Goal: Task Accomplishment & Management: Use online tool/utility

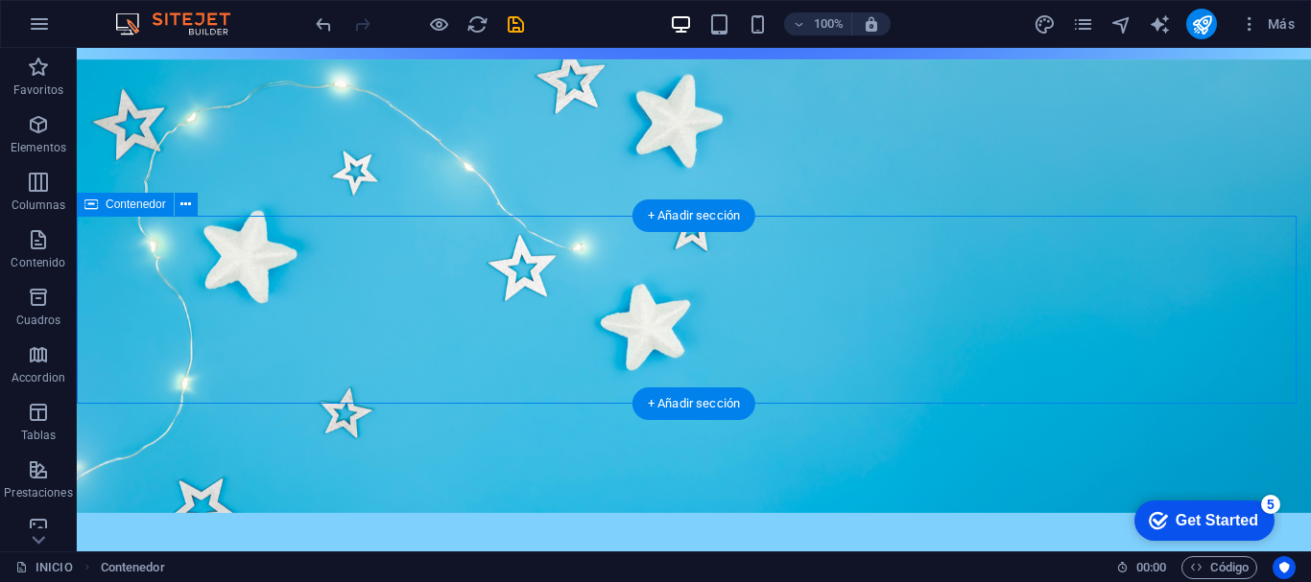
scroll to position [967, 0]
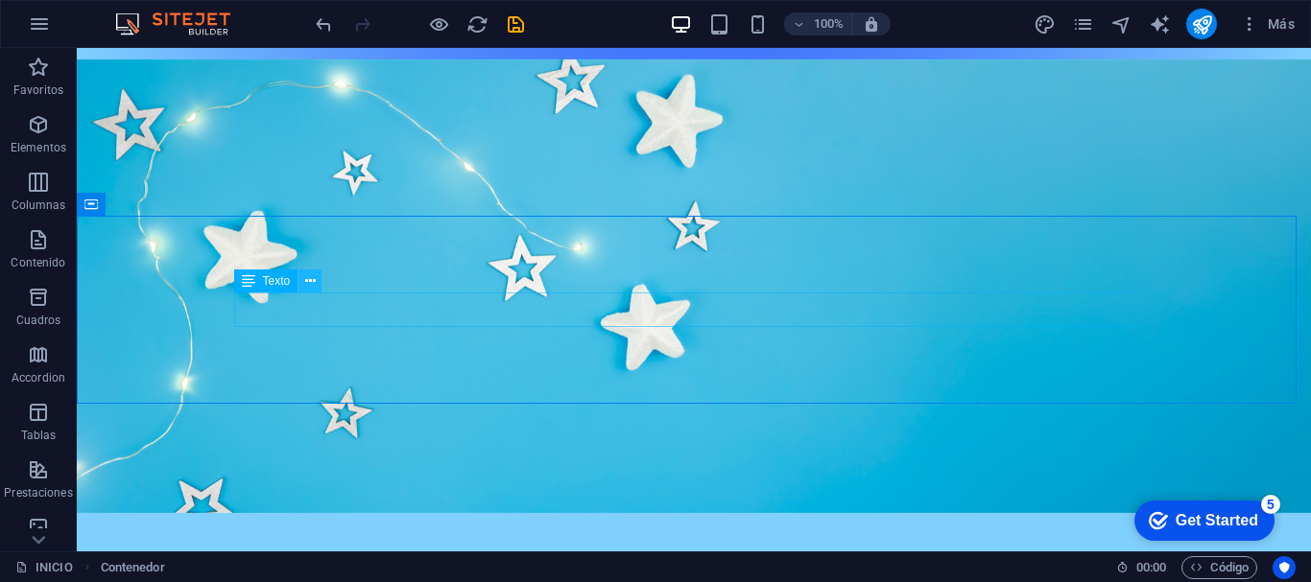
click at [311, 281] on icon at bounding box center [310, 282] width 11 height 20
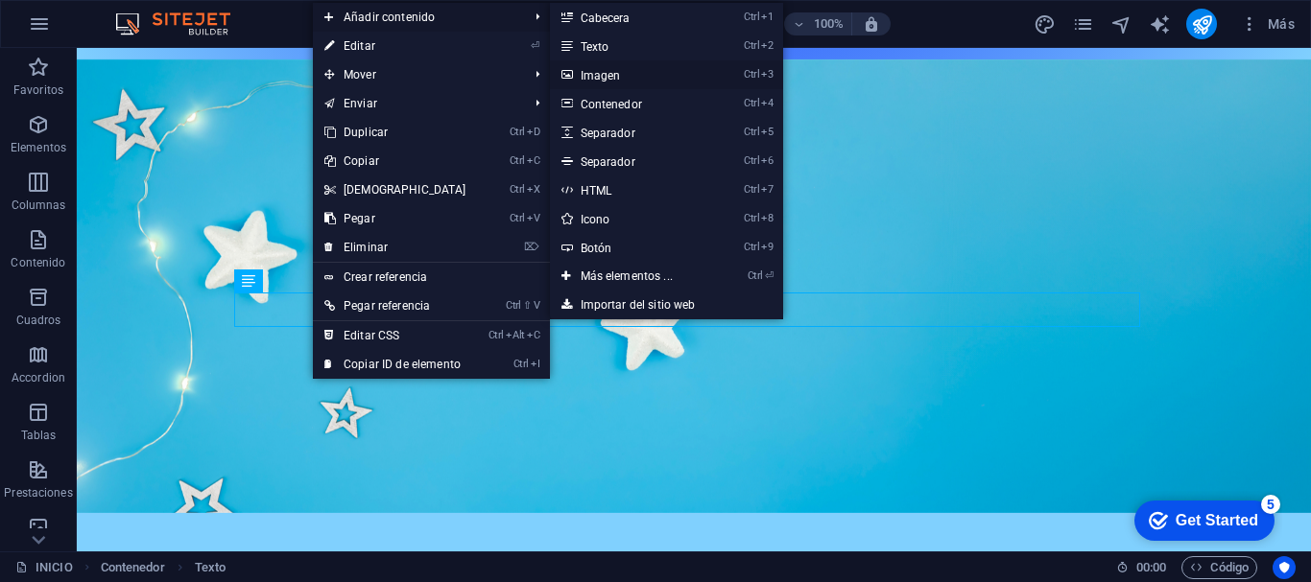
click at [603, 76] on link "Ctrl 3 Imagen" at bounding box center [630, 74] width 161 height 29
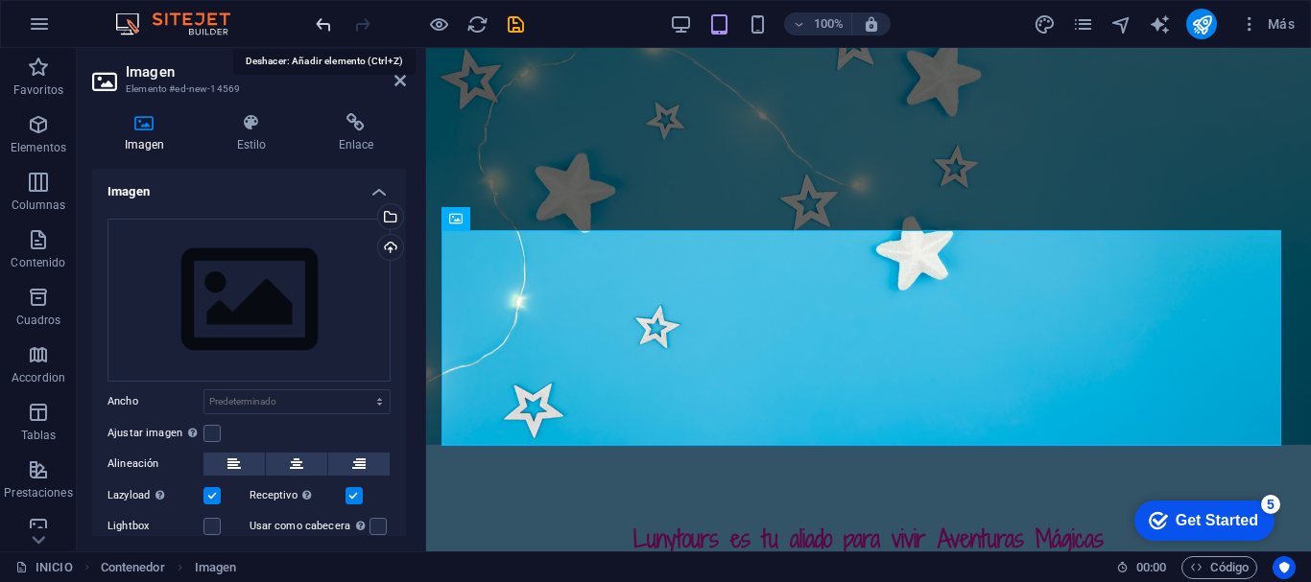
click at [321, 26] on icon "undo" at bounding box center [324, 24] width 22 height 22
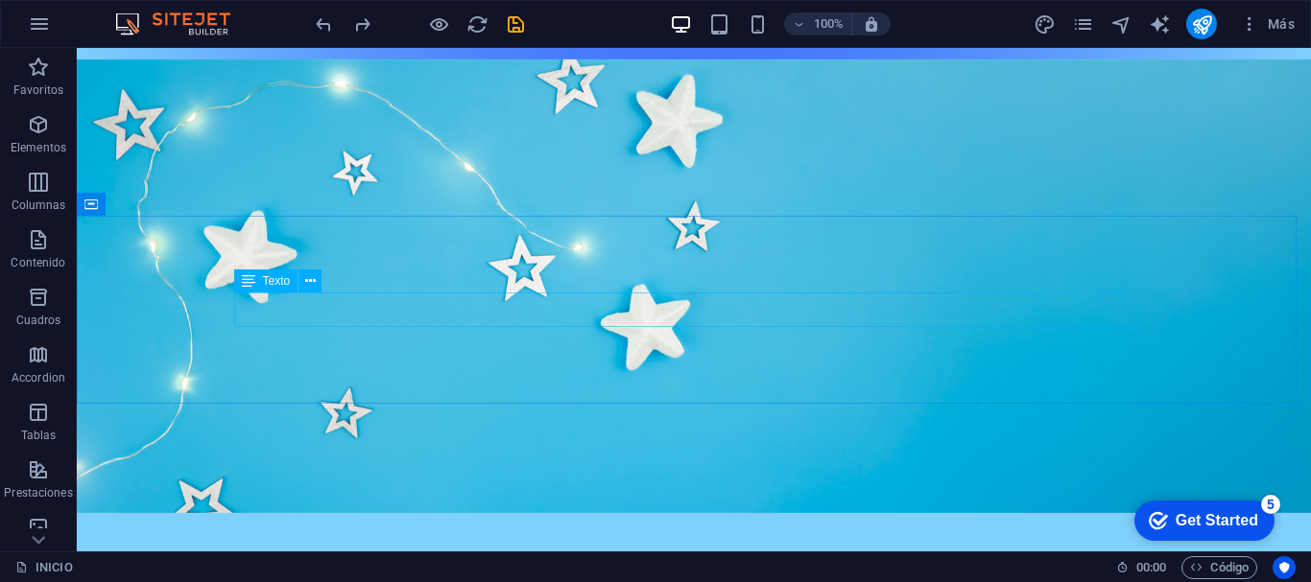
click at [280, 280] on span "Texto" at bounding box center [277, 281] width 28 height 12
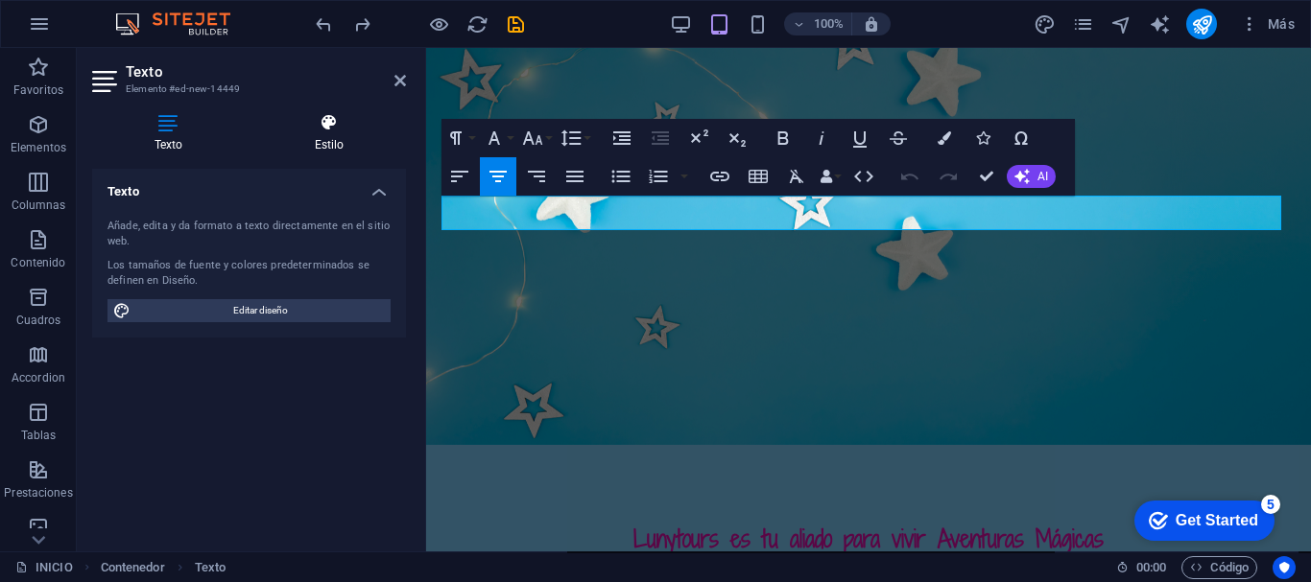
click at [330, 142] on h4 "Estilo" at bounding box center [329, 133] width 154 height 40
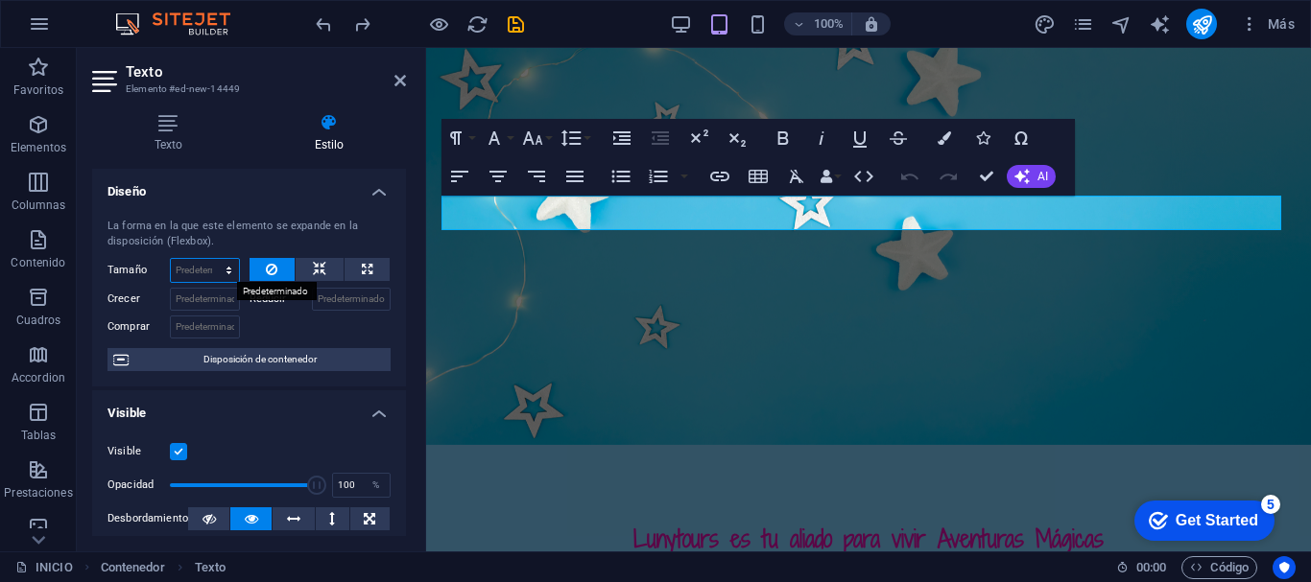
click at [197, 268] on select "Predeterminado automático px % 1/1 1/2 1/3 1/4 1/5 1/6 1/7 1/8 1/9 1/10" at bounding box center [205, 270] width 68 height 23
select select "px"
click at [209, 259] on select "Predeterminado automático px % 1/1 1/2 1/3 1/4 1/5 1/6 1/7 1/8 1/9 1/10" at bounding box center [205, 270] width 68 height 23
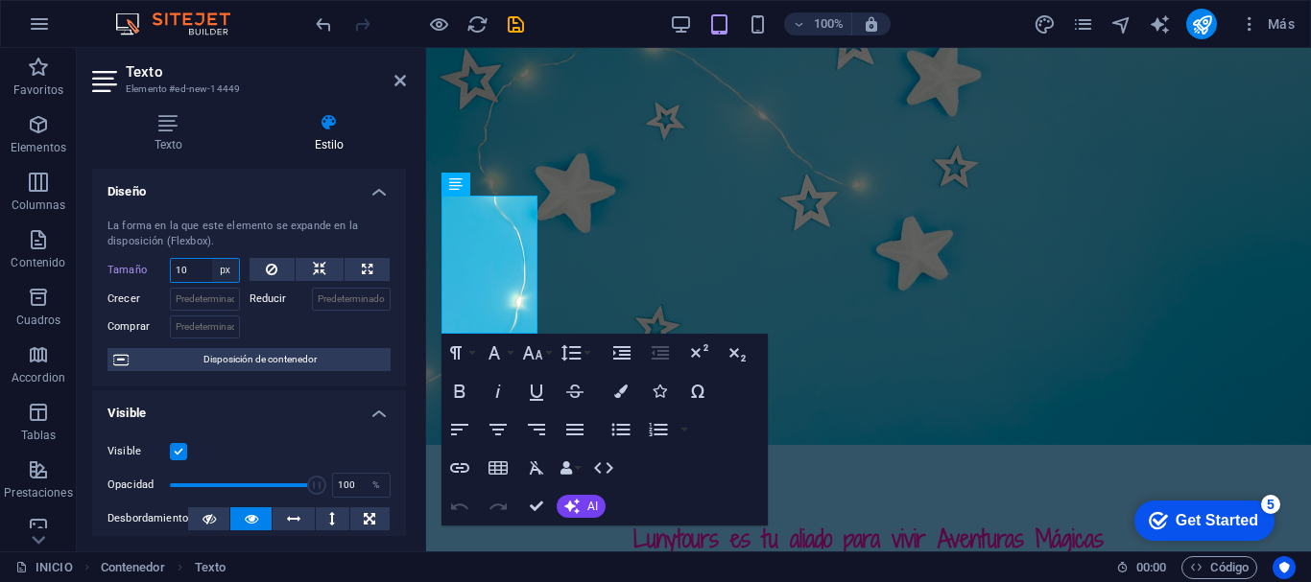
type input "1"
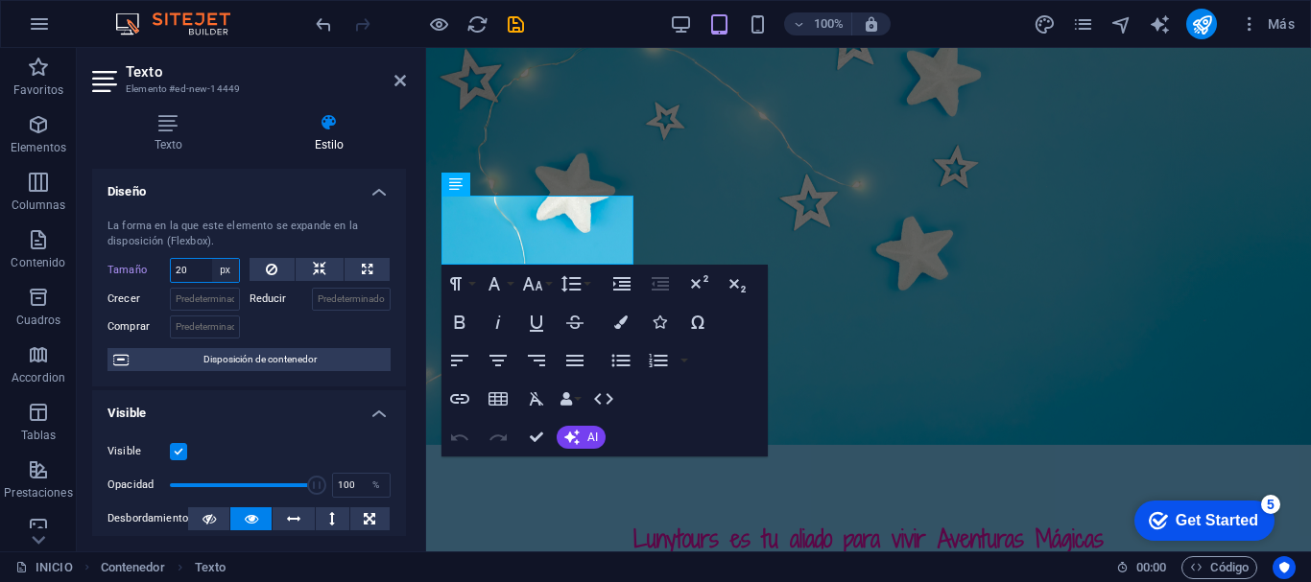
type input "2"
type input "3"
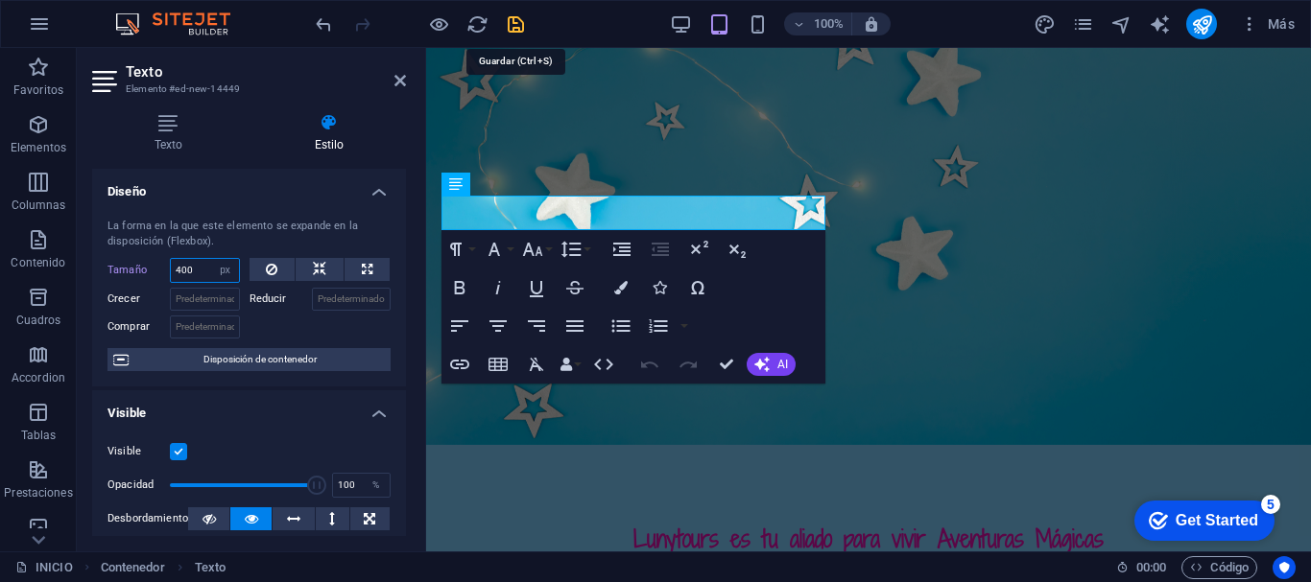
type input "400"
click at [512, 24] on icon "save" at bounding box center [516, 24] width 22 height 22
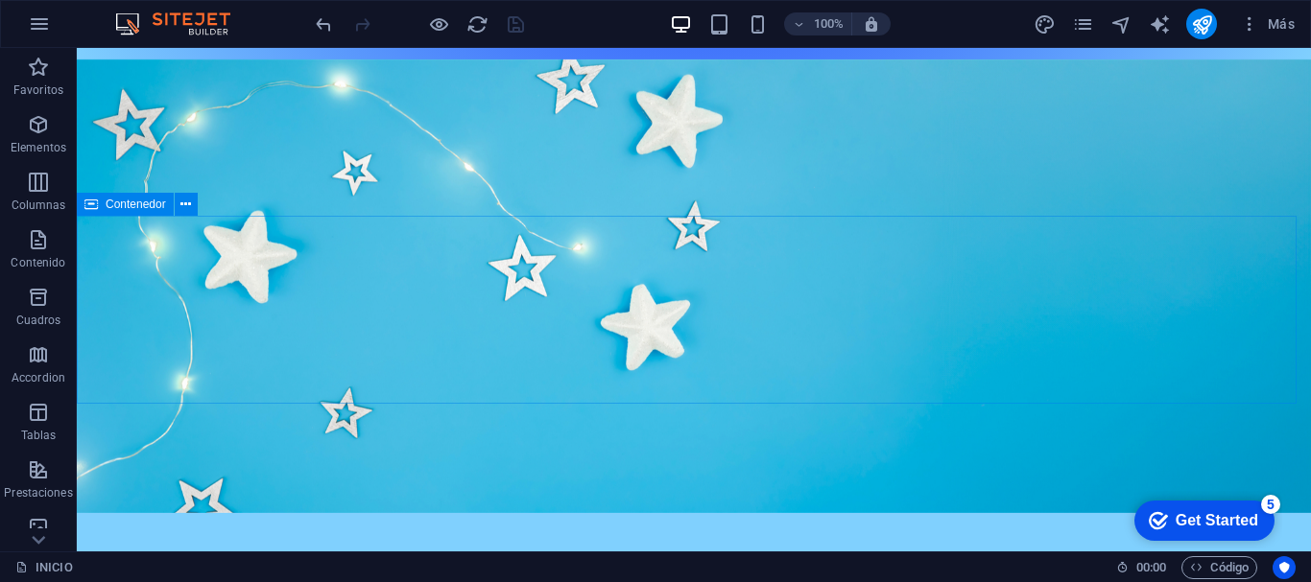
click at [147, 206] on span "Contenedor" at bounding box center [136, 205] width 60 height 12
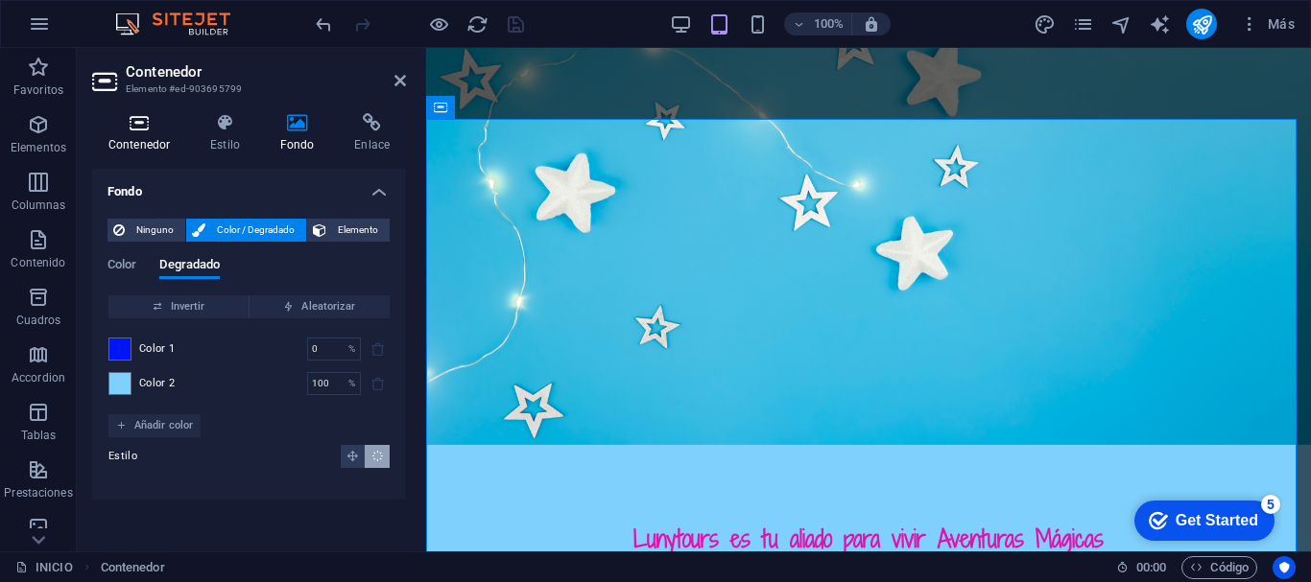
click at [145, 141] on h4 "Contenedor" at bounding box center [143, 133] width 102 height 40
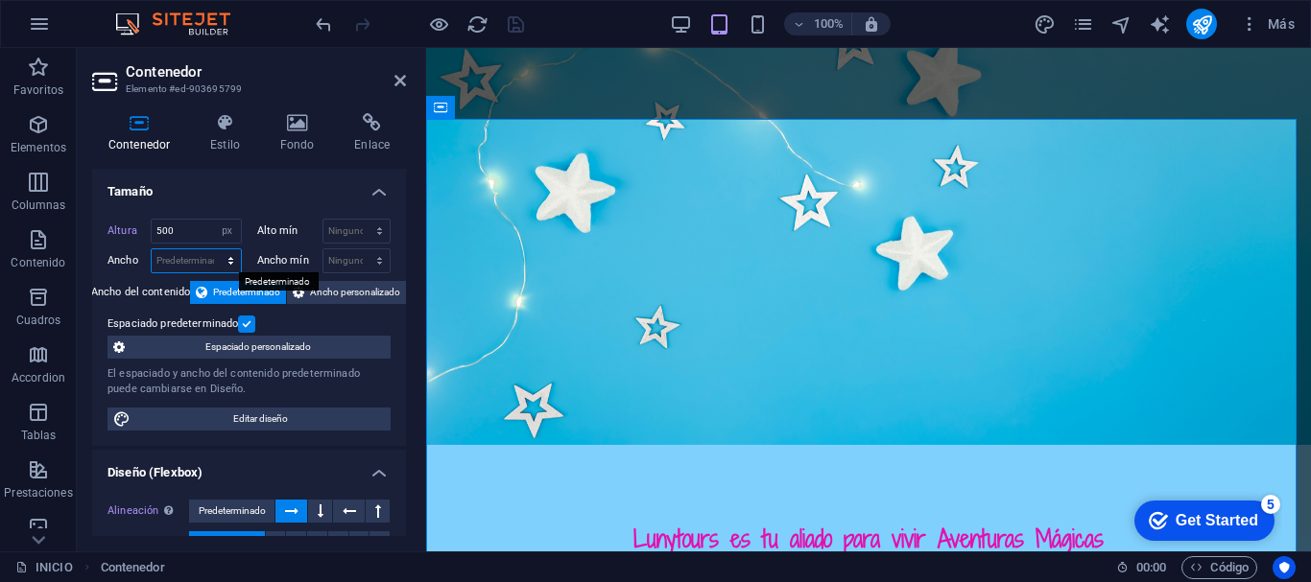
click at [185, 262] on select "Predeterminado px rem % em vh vw" at bounding box center [196, 260] width 89 height 23
select select "px"
click at [211, 249] on select "Predeterminado px rem % em vh vw" at bounding box center [196, 260] width 89 height 23
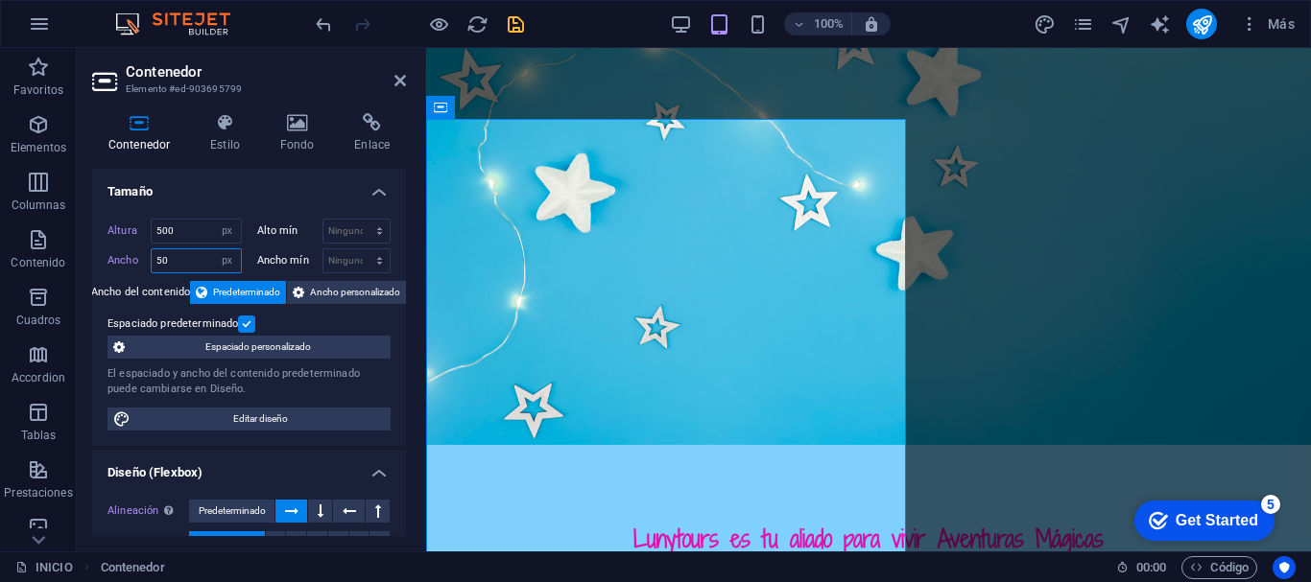
type input "5"
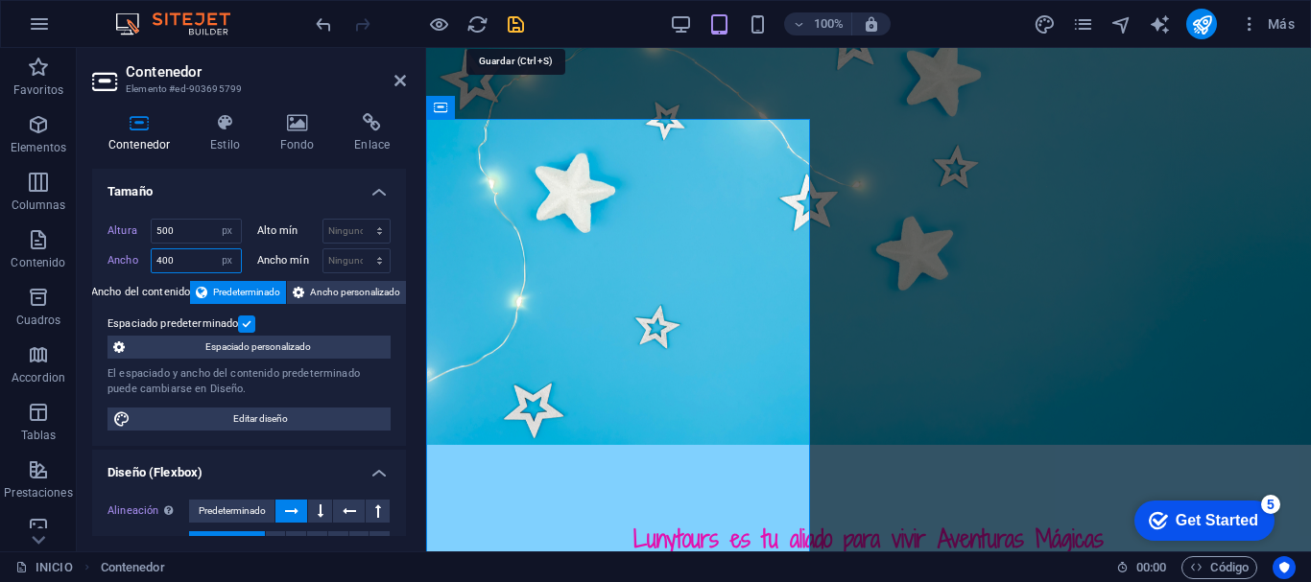
type input "400"
click at [516, 26] on icon "save" at bounding box center [516, 24] width 22 height 22
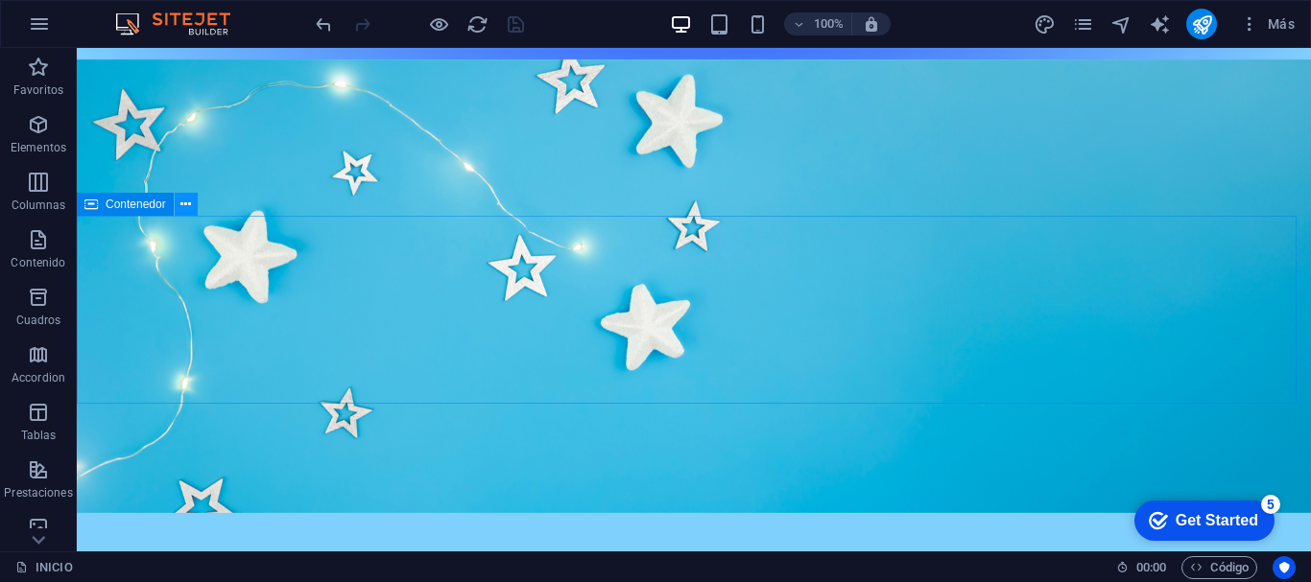
click at [190, 205] on icon at bounding box center [185, 205] width 11 height 20
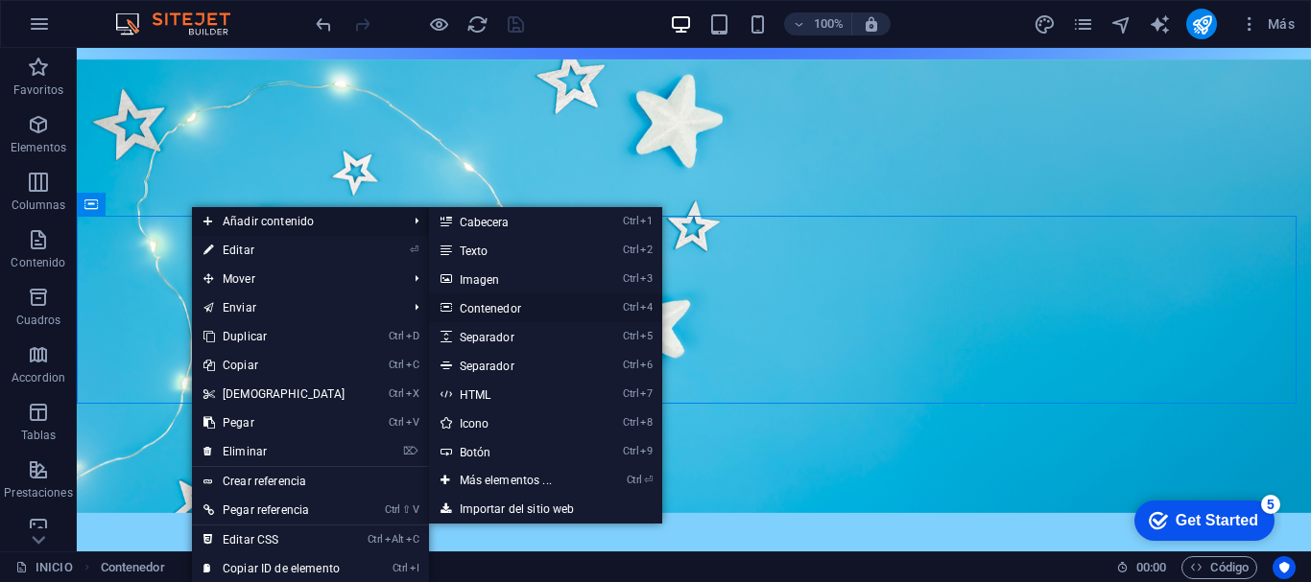
click at [473, 303] on link "Ctrl 4 Contenedor" at bounding box center [509, 308] width 161 height 29
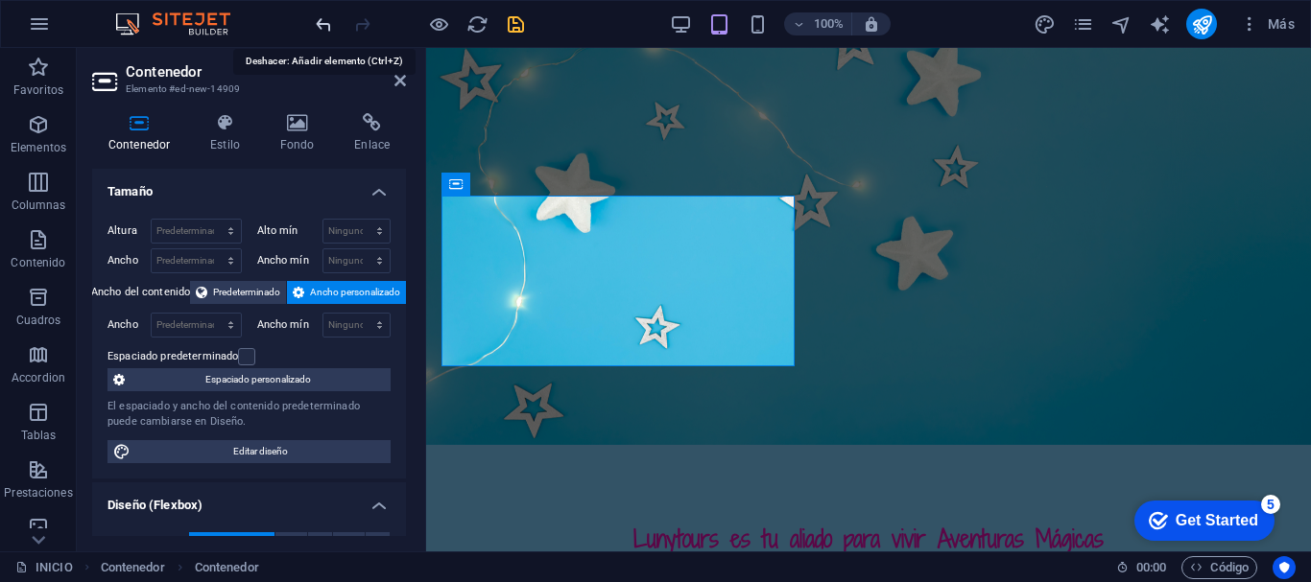
click at [324, 30] on icon "undo" at bounding box center [324, 24] width 22 height 22
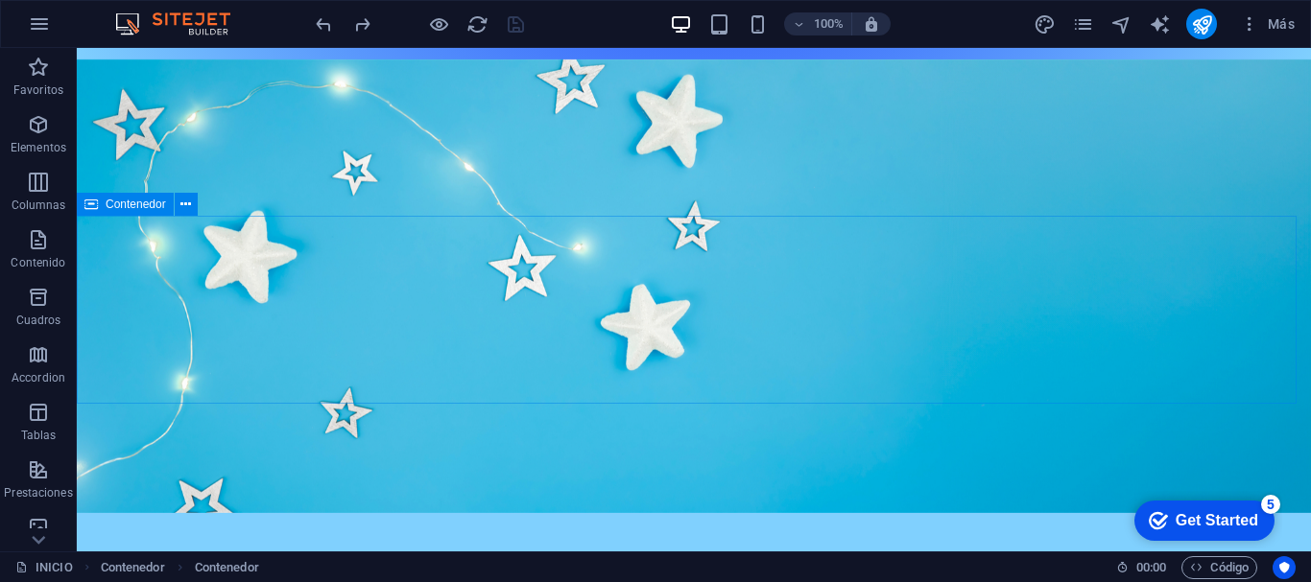
click at [142, 205] on span "Contenedor" at bounding box center [136, 205] width 60 height 12
select select "px"
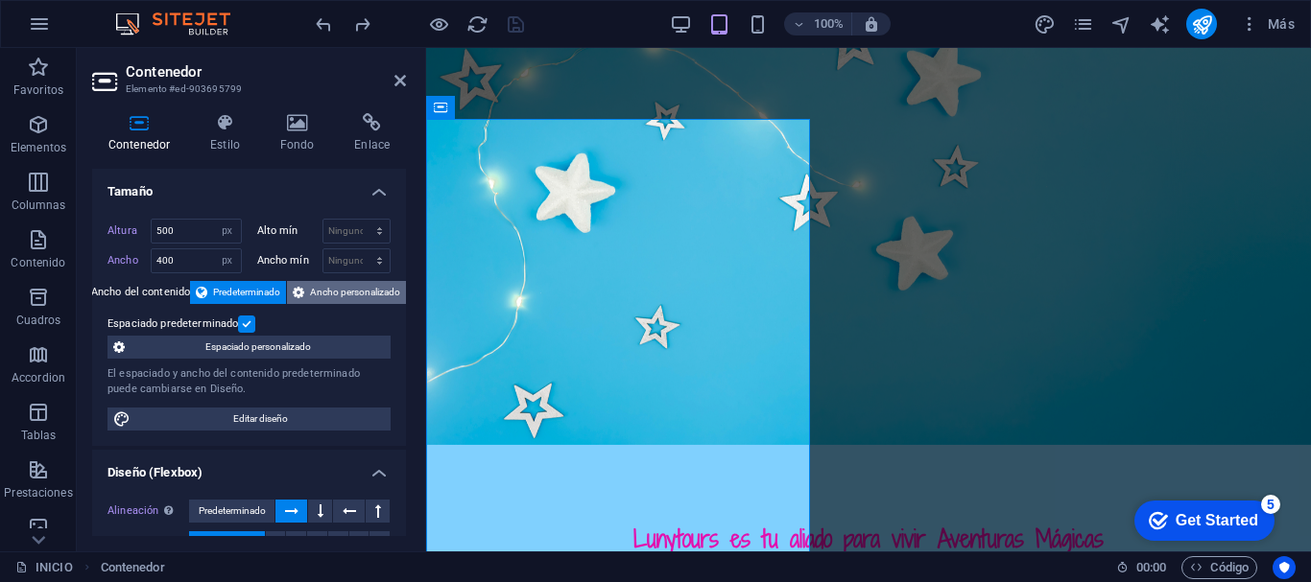
drag, startPoint x: 401, startPoint y: 248, endPoint x: 401, endPoint y: 297, distance: 48.9
click at [401, 297] on div "Altura 500 Predeterminado px rem % vh vw Alto mín Ninguno px rem % vh vw Ancho …" at bounding box center [249, 324] width 314 height 243
drag, startPoint x: 407, startPoint y: 293, endPoint x: 406, endPoint y: 336, distance: 43.2
click at [406, 336] on div "Contenedor Estilo Fondo Enlace Tamaño Altura 500 Predeterminado px rem % vh vw …" at bounding box center [249, 325] width 344 height 454
drag, startPoint x: 406, startPoint y: 331, endPoint x: 405, endPoint y: 360, distance: 28.8
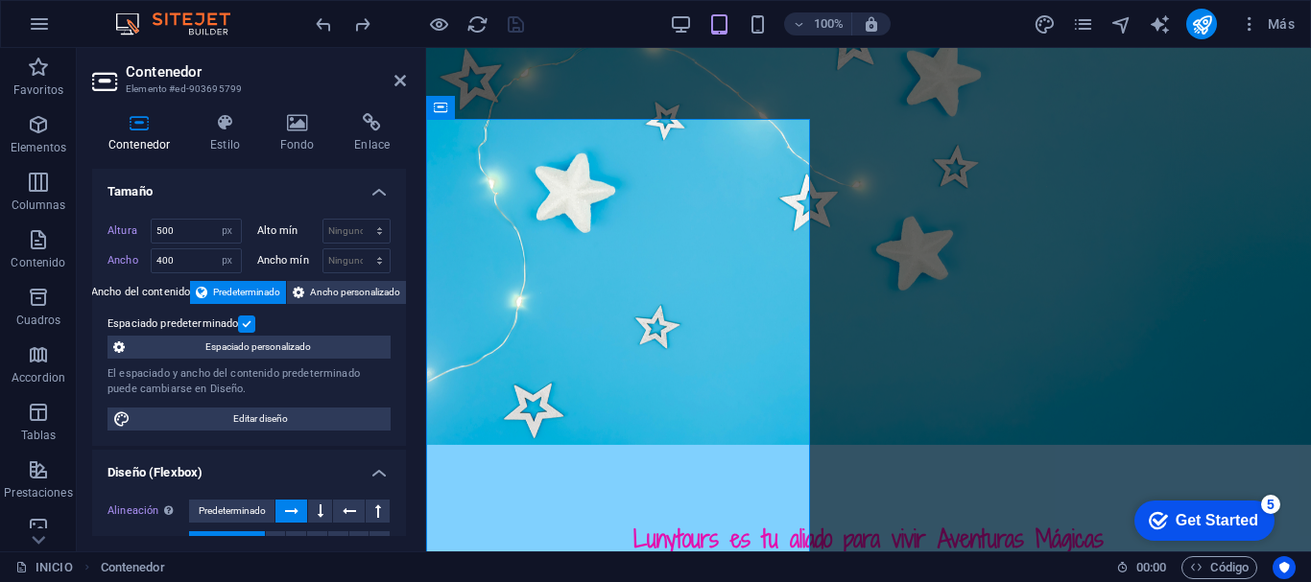
click at [405, 360] on div "Contenedor Estilo Fondo Enlace Tamaño Altura 500 Predeterminado px rem % vh vw …" at bounding box center [249, 325] width 344 height 454
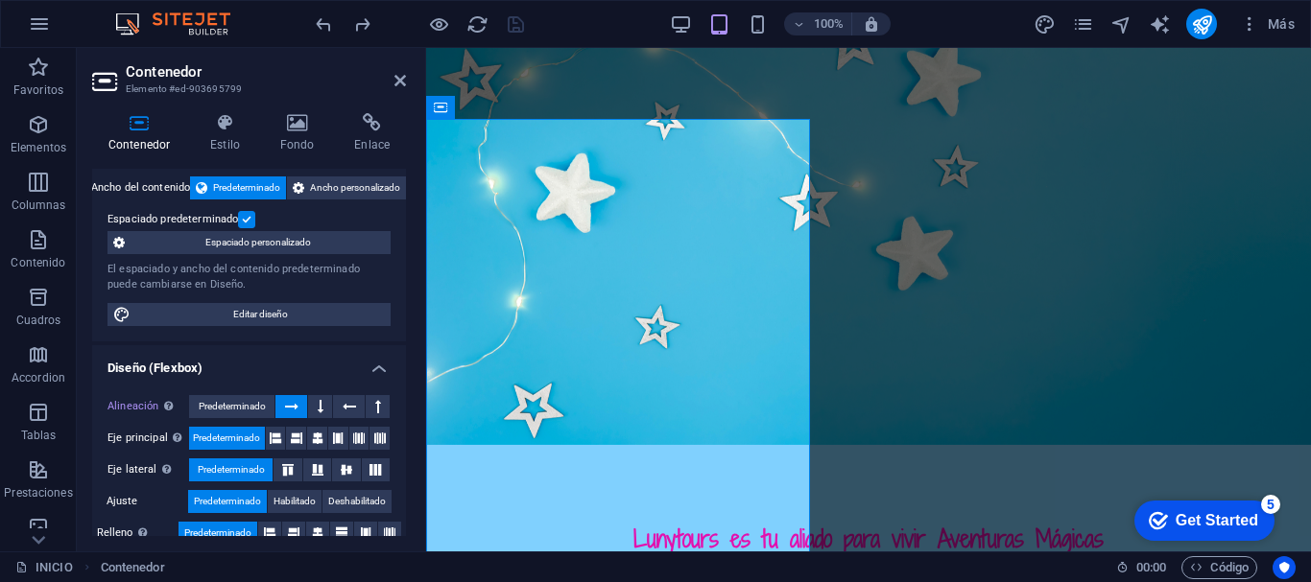
scroll to position [116, 0]
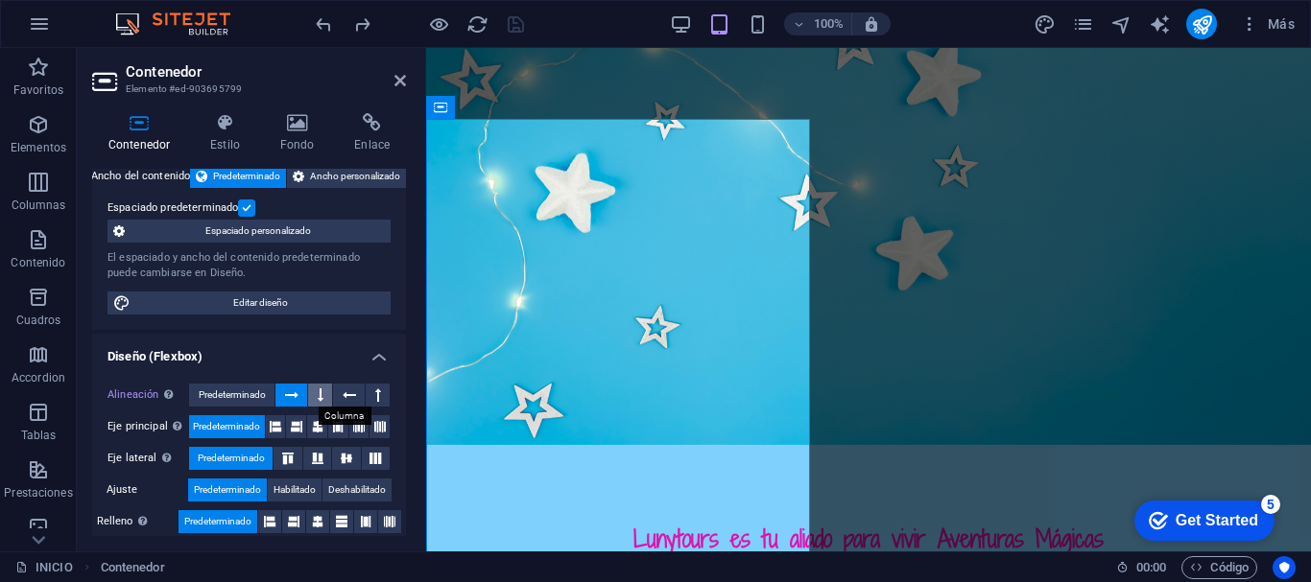
click at [320, 388] on icon at bounding box center [321, 395] width 6 height 23
click at [276, 427] on icon at bounding box center [275, 427] width 23 height 12
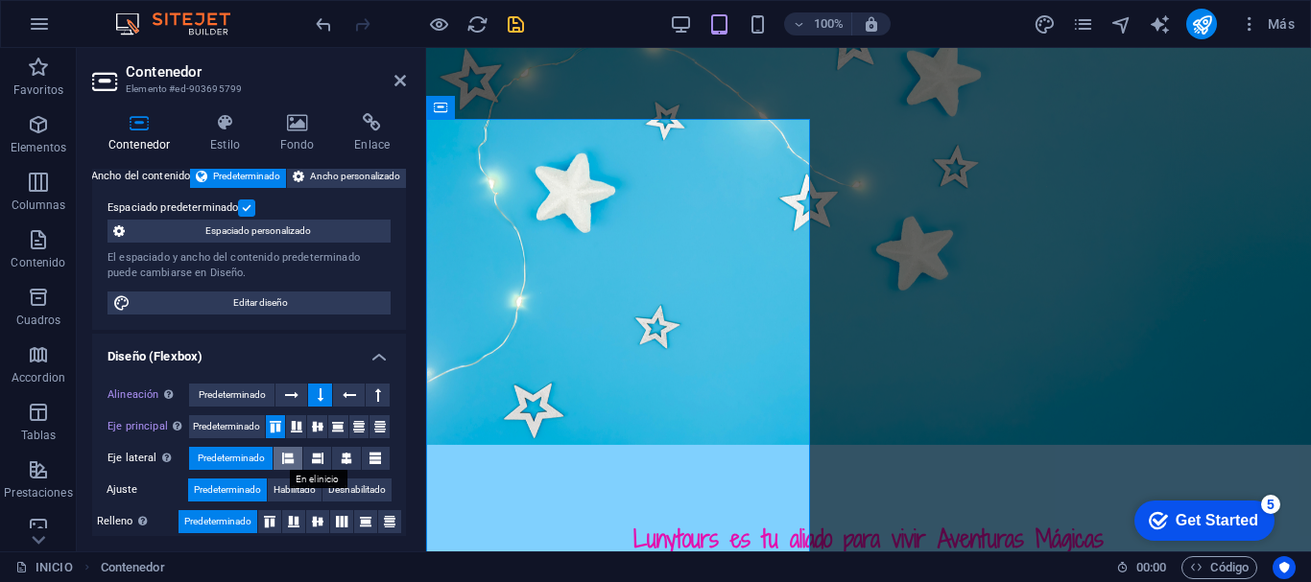
click at [285, 458] on icon at bounding box center [288, 458] width 12 height 23
click at [270, 527] on icon at bounding box center [269, 522] width 23 height 12
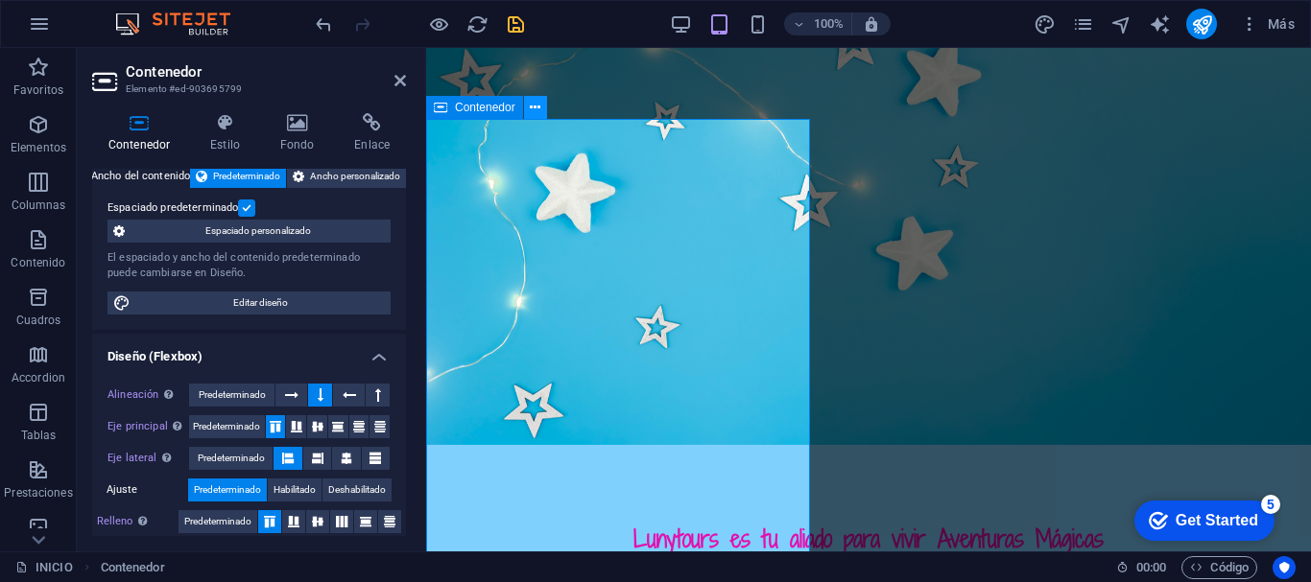
click at [540, 107] on icon at bounding box center [535, 108] width 11 height 20
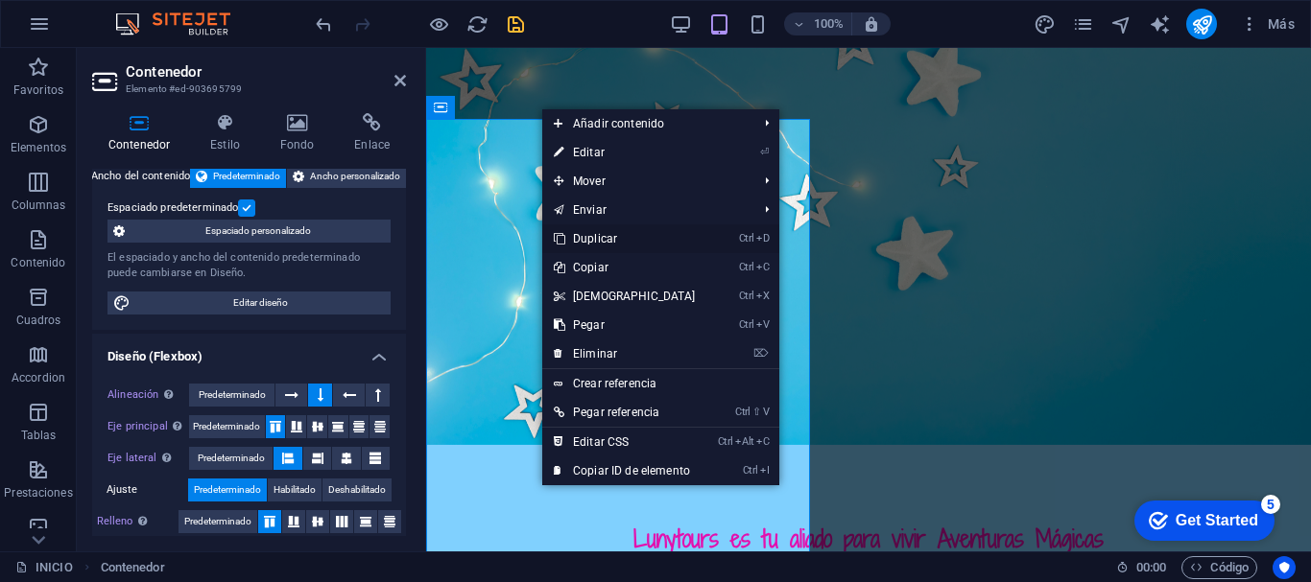
click at [639, 237] on link "Ctrl D Duplicar" at bounding box center [624, 239] width 165 height 29
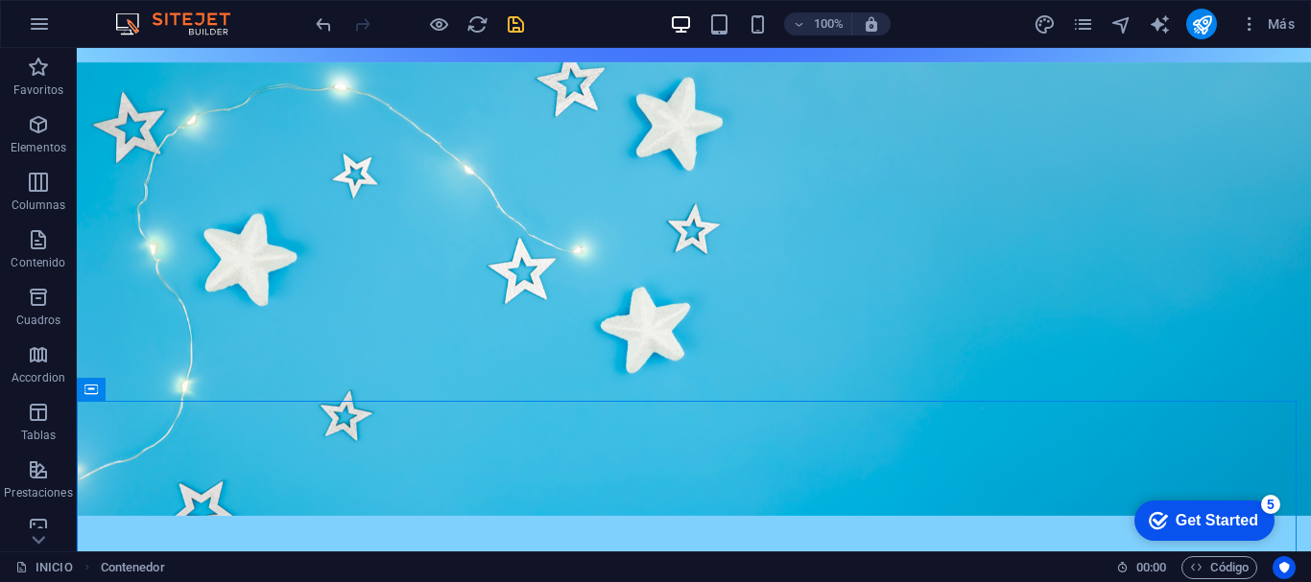
scroll to position [970, 0]
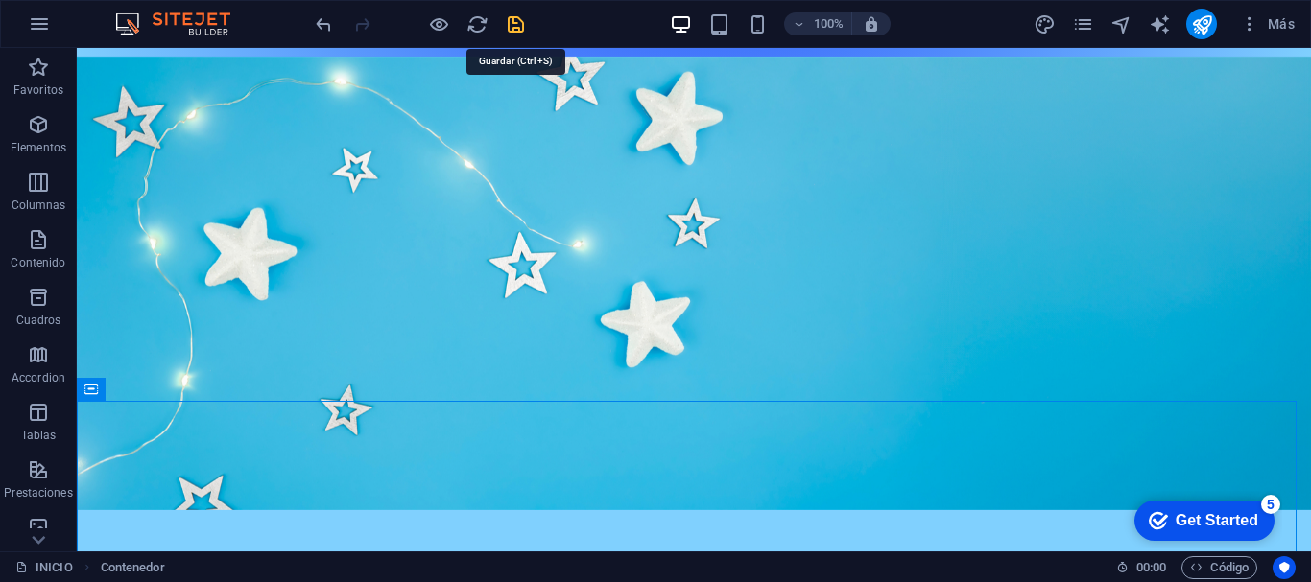
click at [513, 21] on icon "save" at bounding box center [516, 24] width 22 height 22
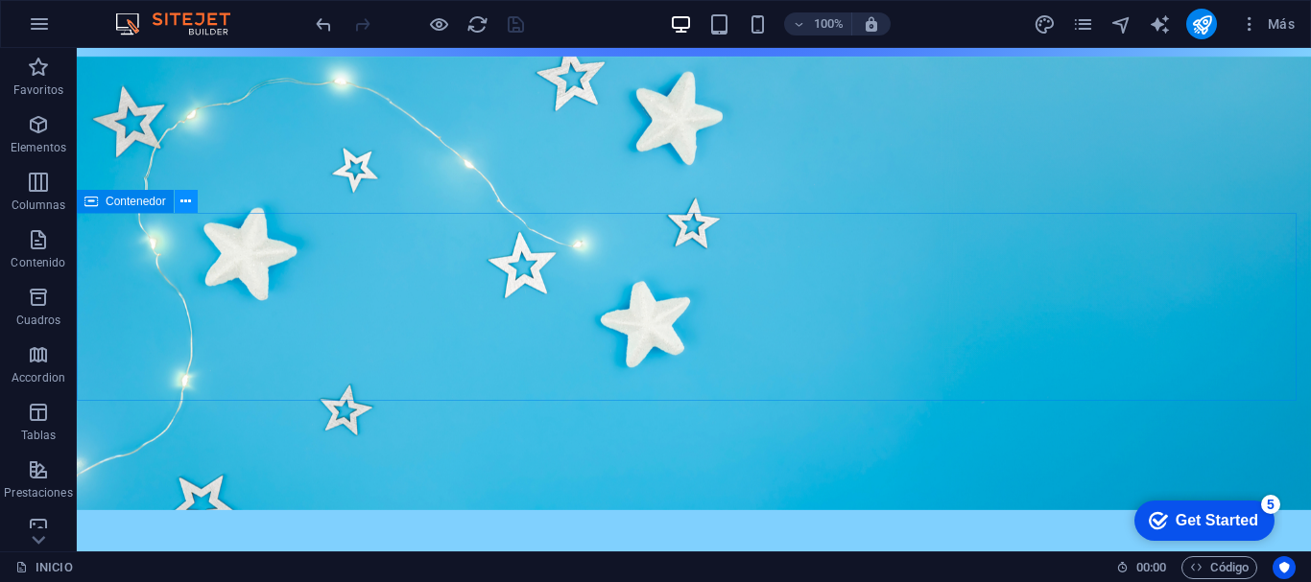
click at [189, 202] on icon at bounding box center [185, 202] width 11 height 20
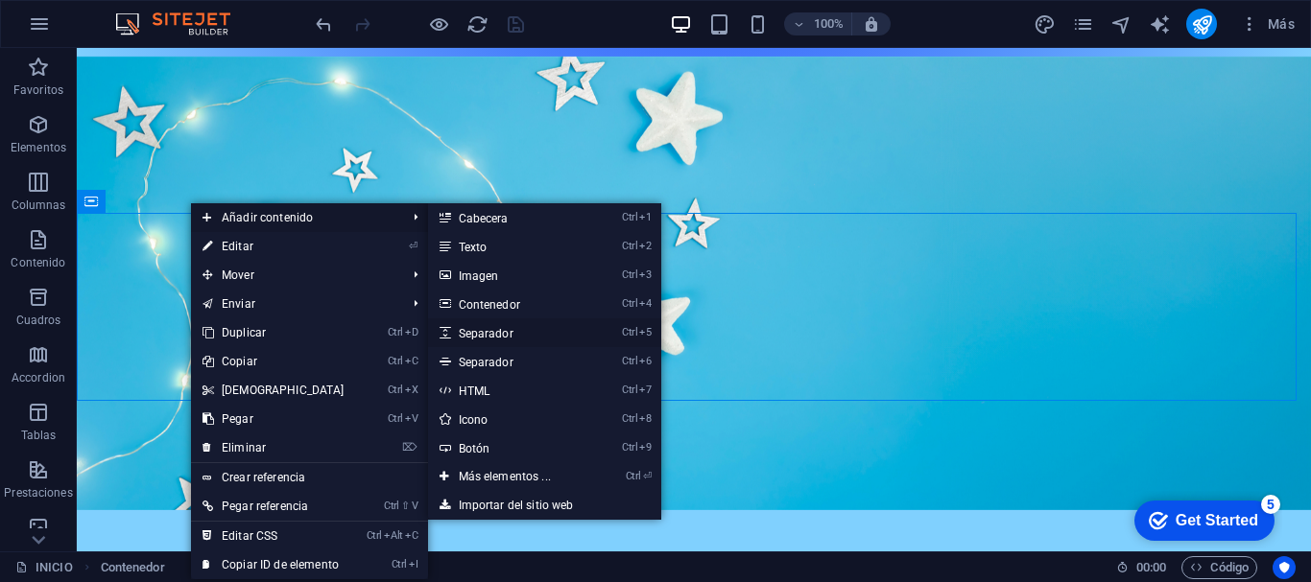
click at [453, 331] on link "Ctrl 5 Separador" at bounding box center [508, 333] width 161 height 29
select select "px"
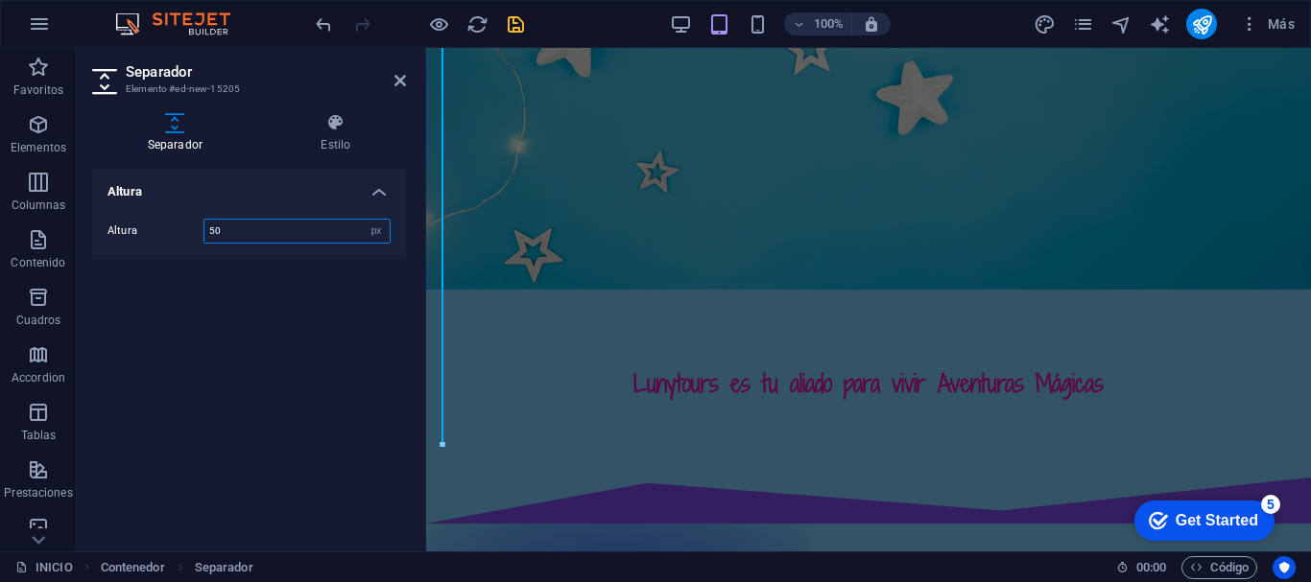
scroll to position [1155, 0]
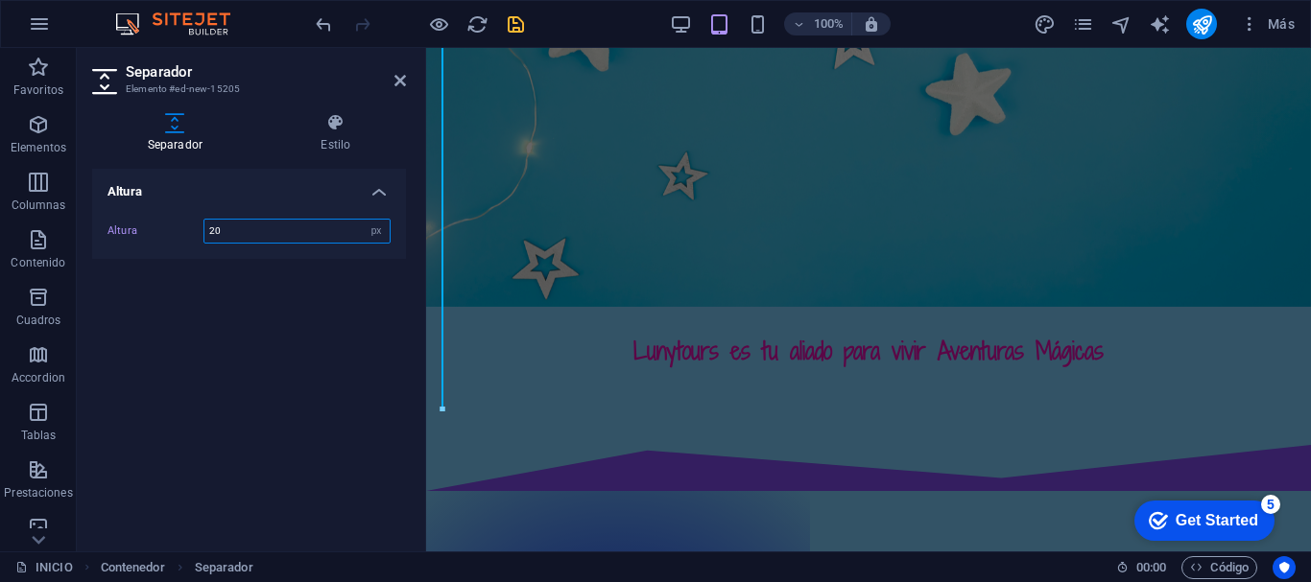
type input "2"
type input "1"
type input "5"
type input "20"
click at [396, 74] on icon at bounding box center [400, 80] width 12 height 15
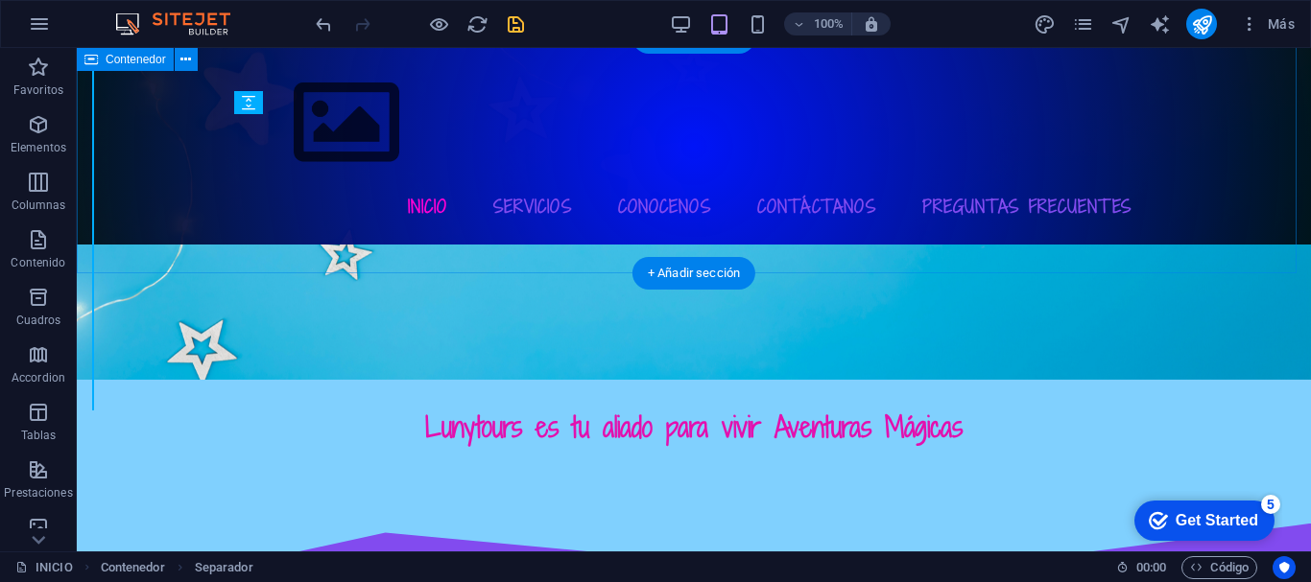
scroll to position [1151, 0]
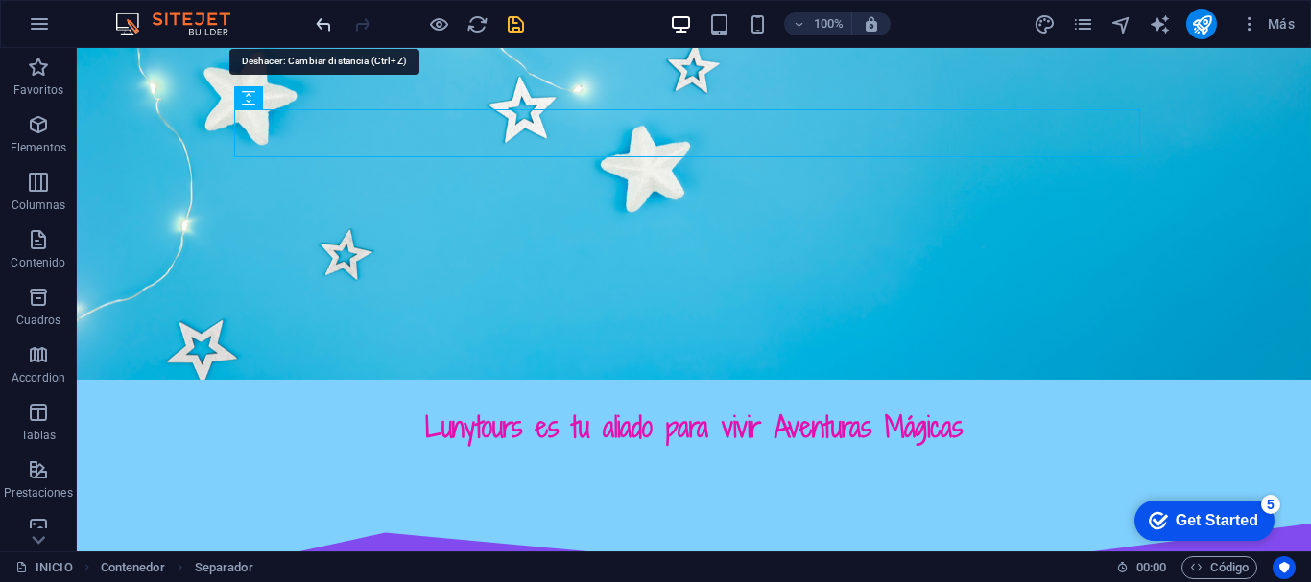
click at [315, 26] on icon "undo" at bounding box center [324, 24] width 22 height 22
click at [315, 24] on icon "undo" at bounding box center [324, 24] width 22 height 22
click at [319, 27] on icon "undo" at bounding box center [324, 24] width 22 height 22
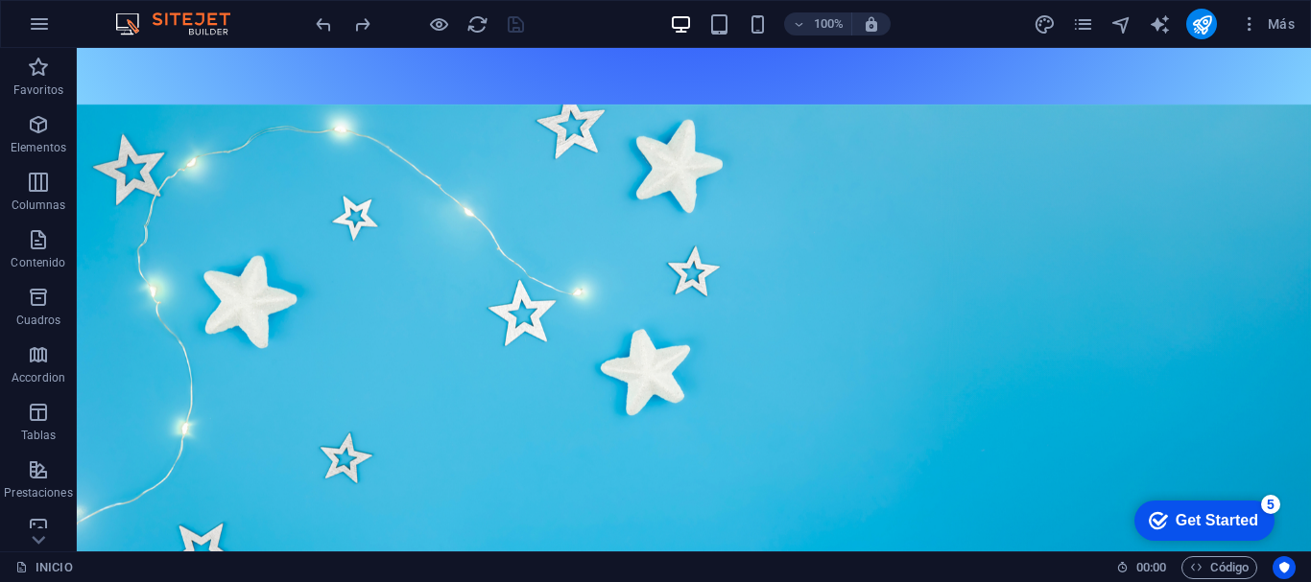
scroll to position [956, 0]
